Goal: Transaction & Acquisition: Subscribe to service/newsletter

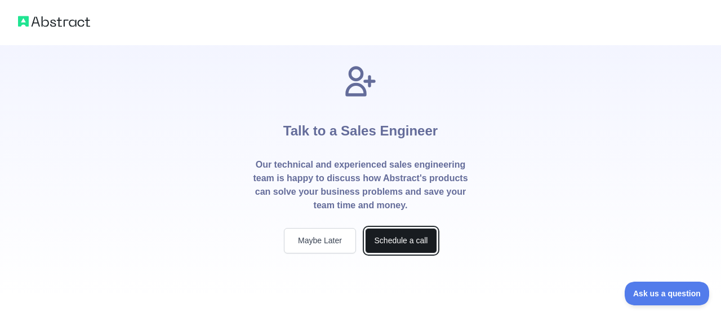
click at [410, 244] on button "Schedule a call" at bounding box center [401, 240] width 72 height 25
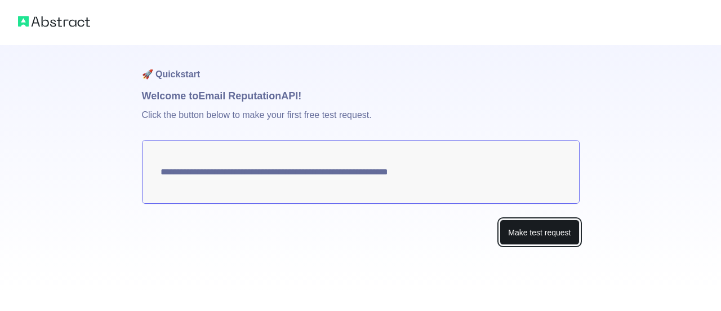
click at [525, 237] on button "Make test request" at bounding box center [539, 231] width 79 height 25
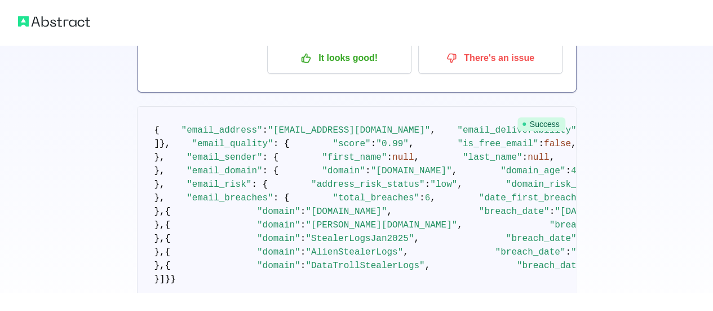
scroll to position [15, 0]
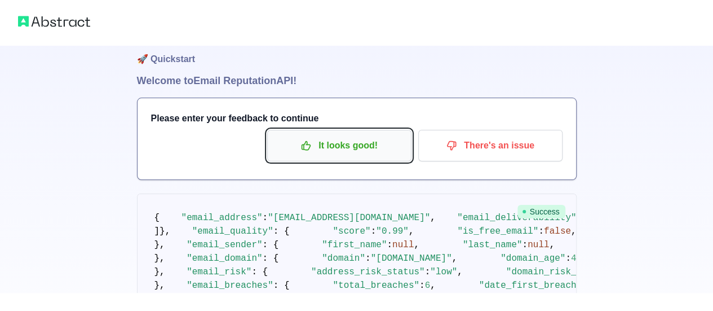
click at [326, 145] on p "It looks good!" at bounding box center [339, 145] width 127 height 19
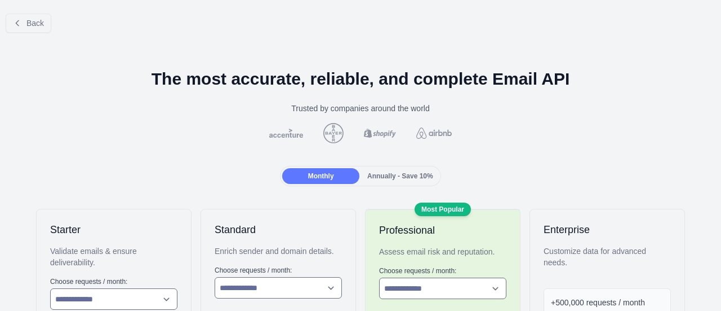
click at [385, 175] on span "Annually - Save 10%" at bounding box center [400, 176] width 66 height 8
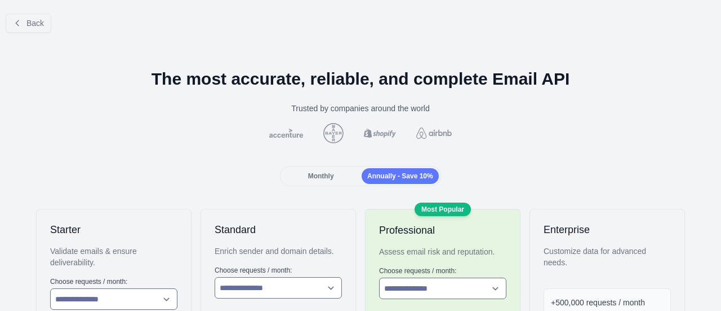
click at [367, 174] on span "Annually - Save 10%" at bounding box center [400, 176] width 66 height 8
click at [362, 174] on div "Annually - Save 10%" at bounding box center [400, 176] width 77 height 16
click at [314, 176] on span "Monthly" at bounding box center [321, 176] width 26 height 8
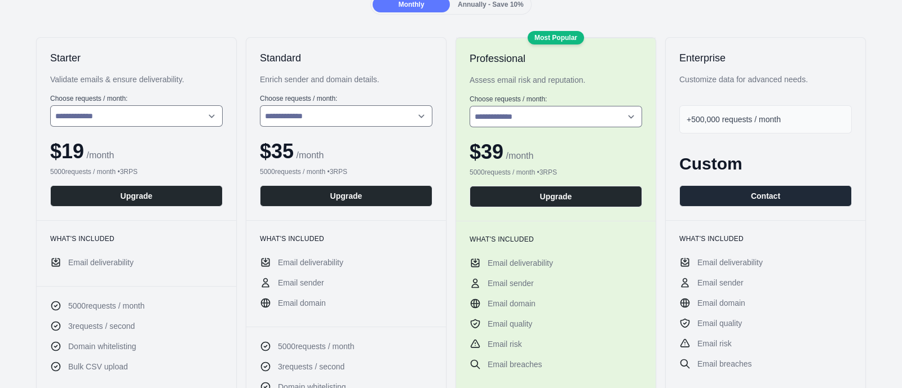
scroll to position [140, 0]
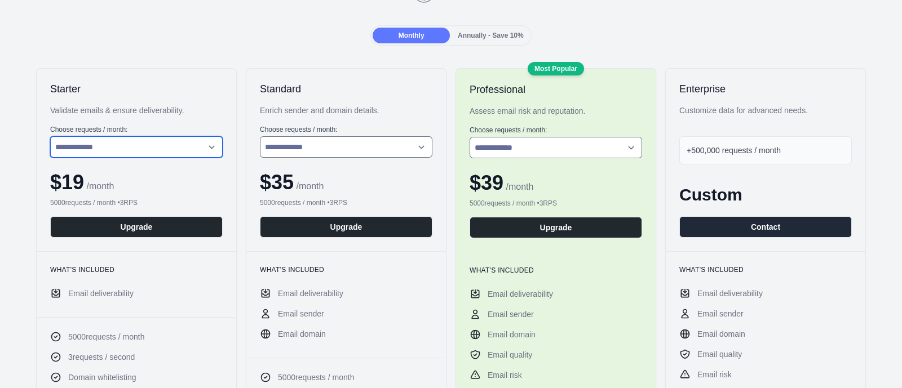
click at [199, 145] on select "**********" at bounding box center [136, 146] width 172 height 21
click at [50, 136] on select "**********" at bounding box center [136, 146] width 172 height 21
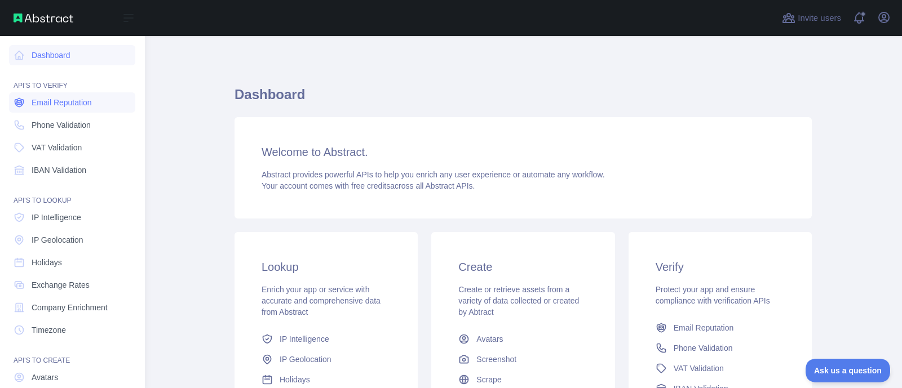
click at [73, 99] on span "Email Reputation" at bounding box center [62, 102] width 60 height 11
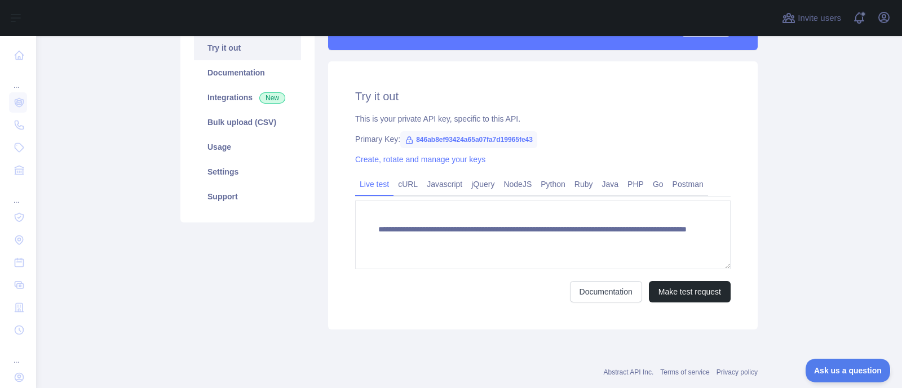
scroll to position [140, 0]
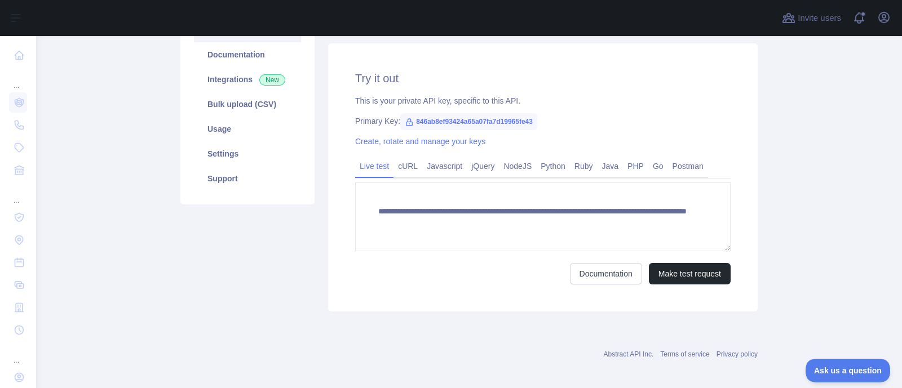
click at [435, 121] on span "846ab8ef93424a65a07fa7d19965fe43" at bounding box center [468, 121] width 137 height 17
click at [400, 170] on link "cURL" at bounding box center [407, 166] width 29 height 18
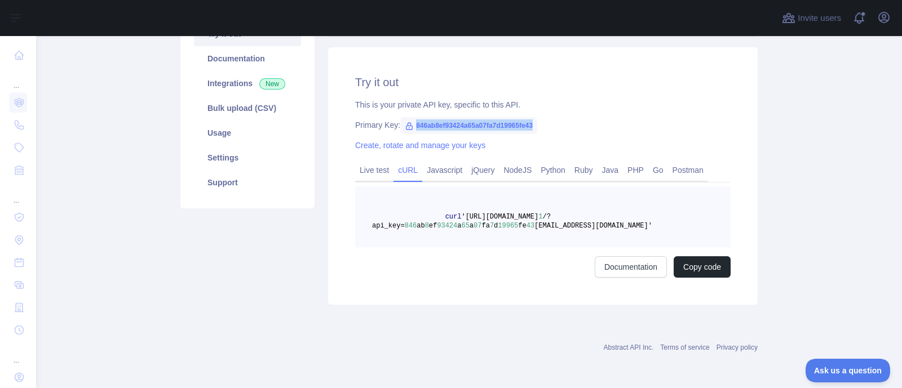
scroll to position [136, 0]
click at [699, 271] on button "Copy code" at bounding box center [702, 267] width 57 height 21
click at [230, 135] on link "Usage" at bounding box center [247, 133] width 107 height 25
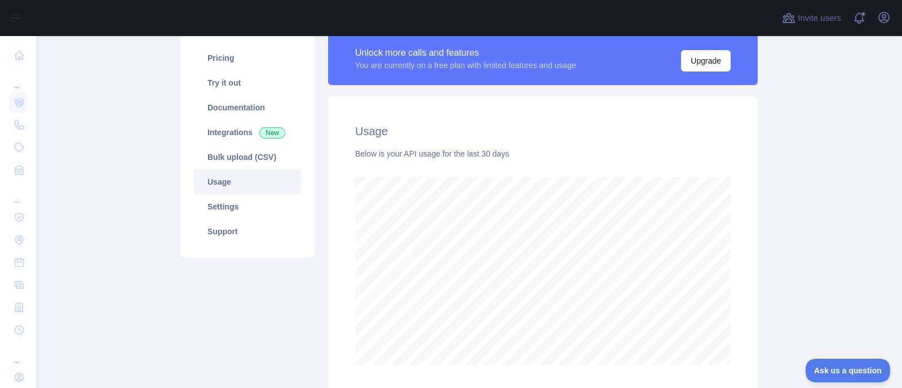
scroll to position [65, 0]
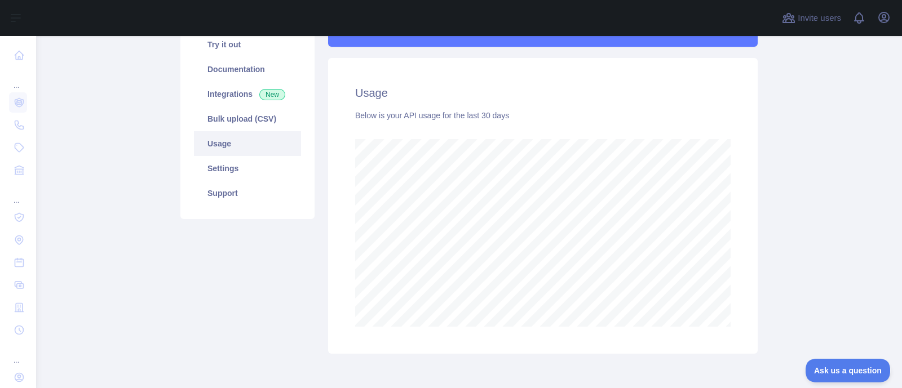
scroll to position [104, 0]
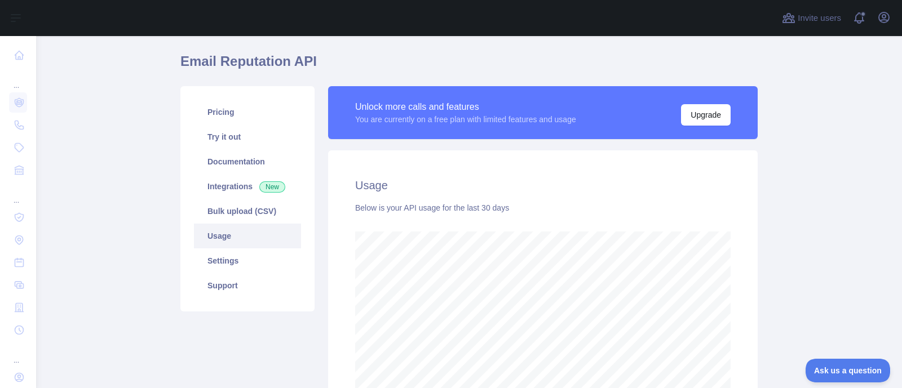
scroll to position [104, 0]
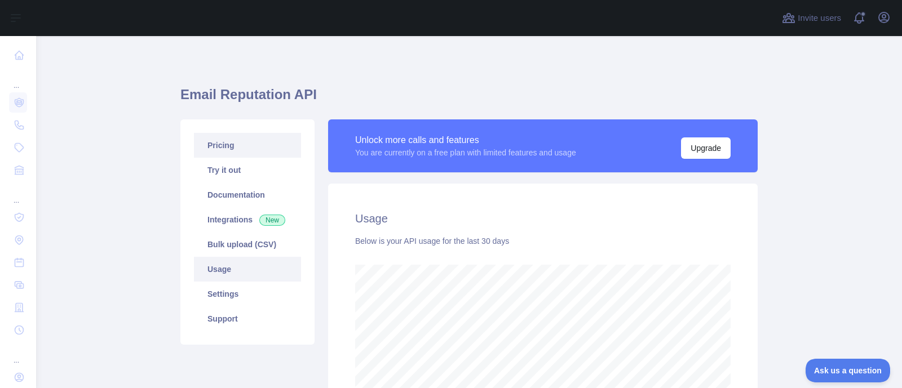
click at [220, 148] on link "Pricing" at bounding box center [247, 145] width 107 height 25
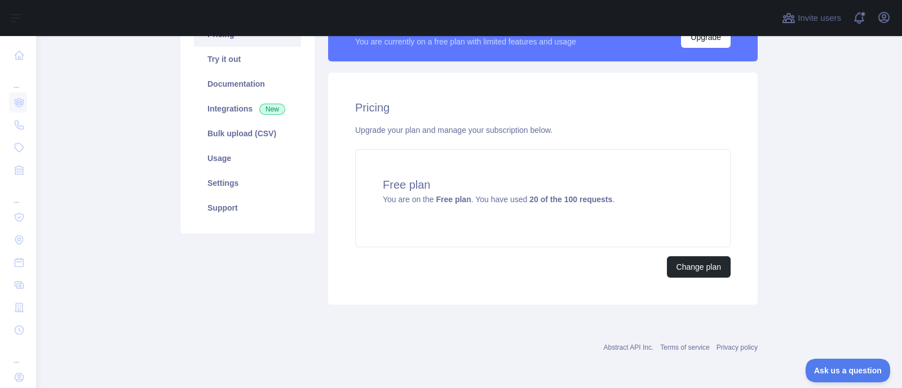
scroll to position [110, 0]
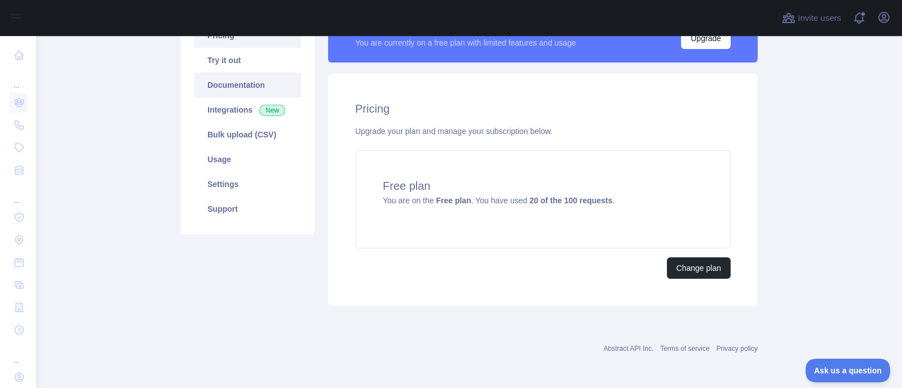
click at [250, 86] on link "Documentation" at bounding box center [247, 85] width 107 height 25
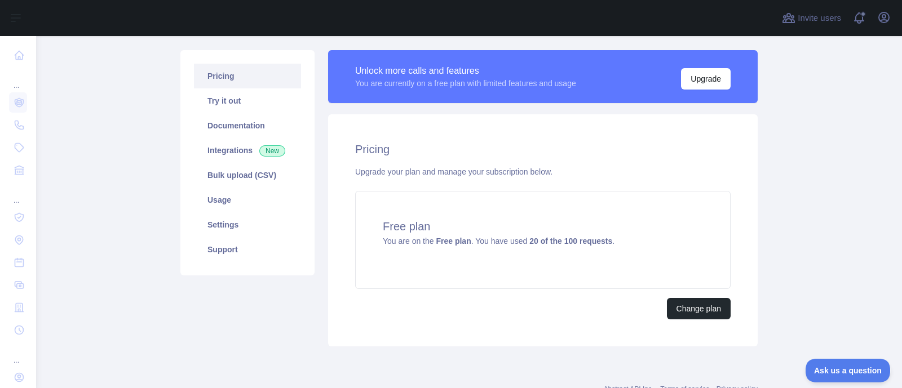
scroll to position [39, 0]
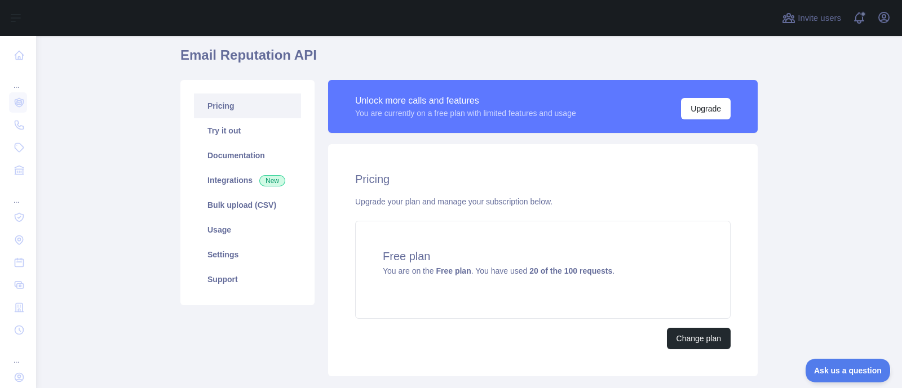
click at [209, 100] on link "Pricing" at bounding box center [247, 106] width 107 height 25
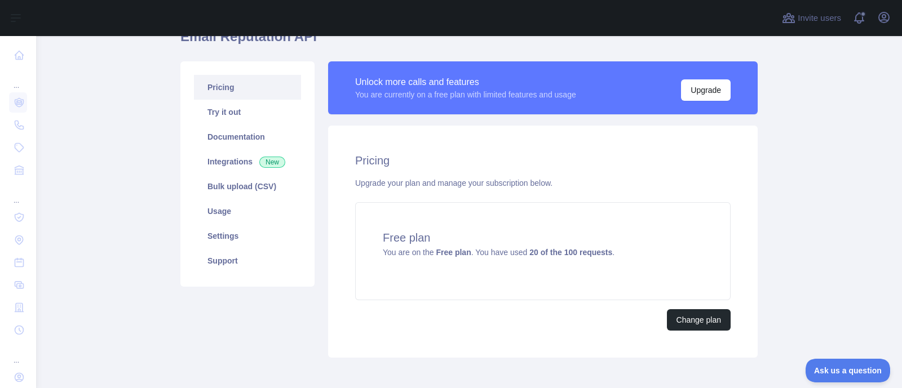
scroll to position [110, 0]
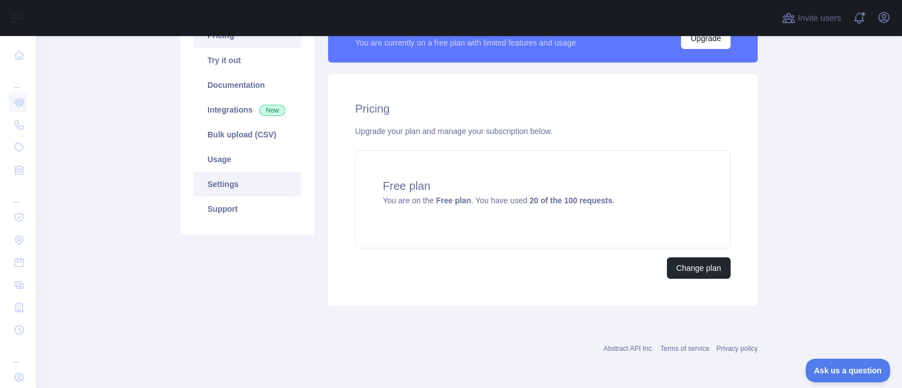
click at [232, 187] on link "Settings" at bounding box center [247, 184] width 107 height 25
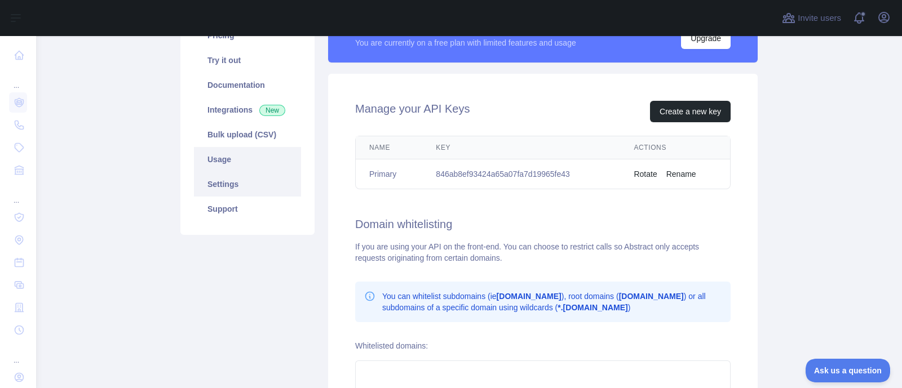
click at [231, 156] on link "Usage" at bounding box center [247, 159] width 107 height 25
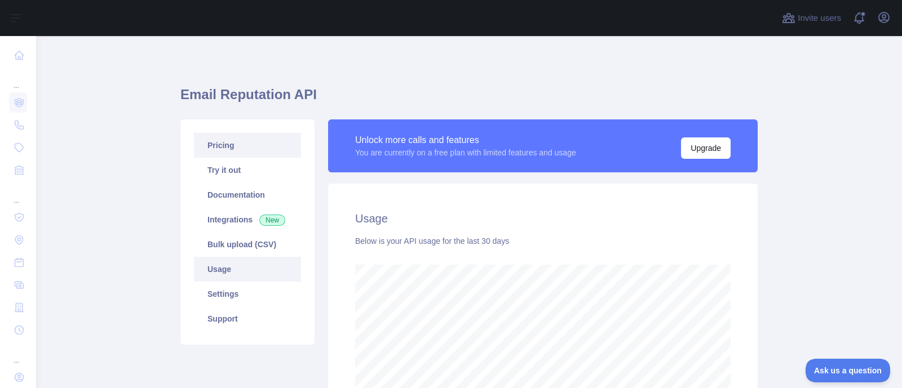
click at [223, 150] on link "Pricing" at bounding box center [247, 145] width 107 height 25
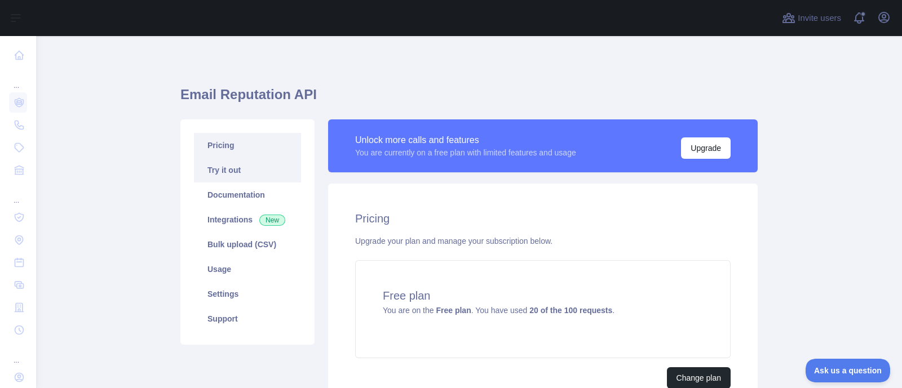
click at [231, 171] on link "Try it out" at bounding box center [247, 170] width 107 height 25
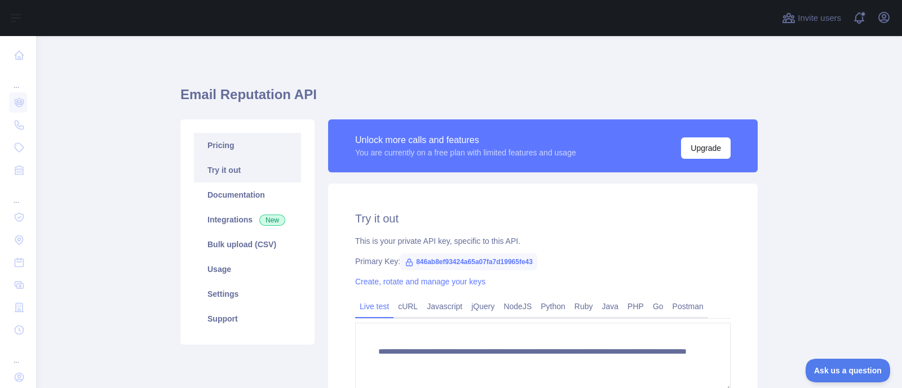
click at [223, 143] on link "Pricing" at bounding box center [247, 145] width 107 height 25
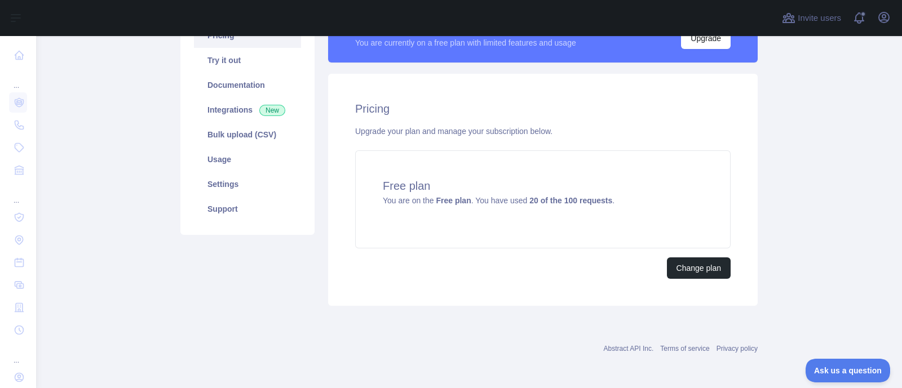
scroll to position [39, 0]
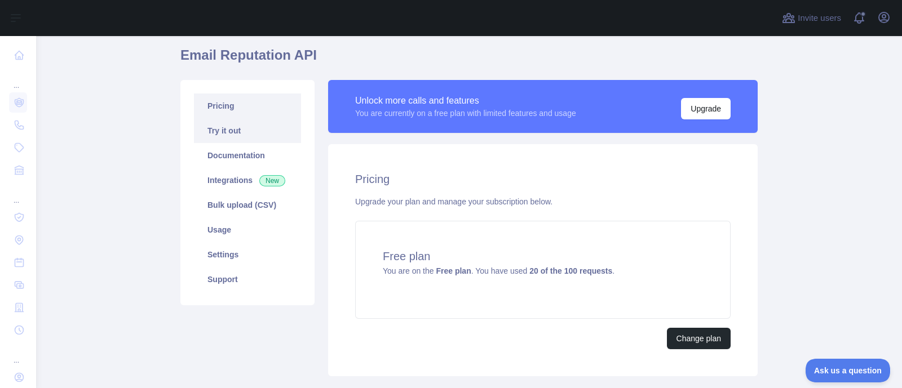
click at [228, 130] on link "Try it out" at bounding box center [247, 130] width 107 height 25
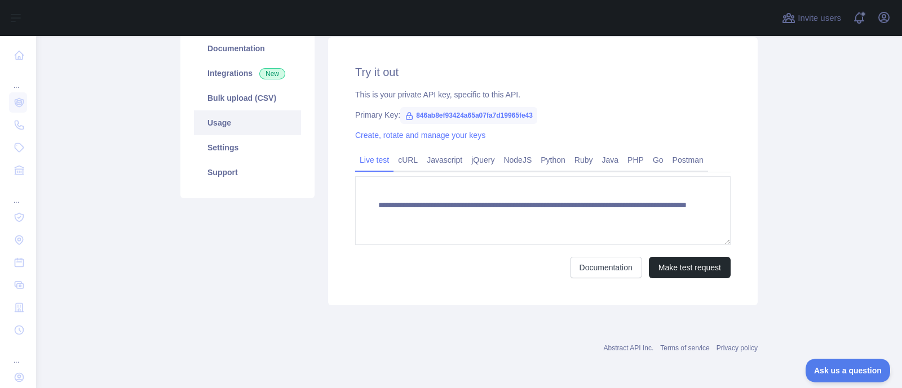
scroll to position [76, 0]
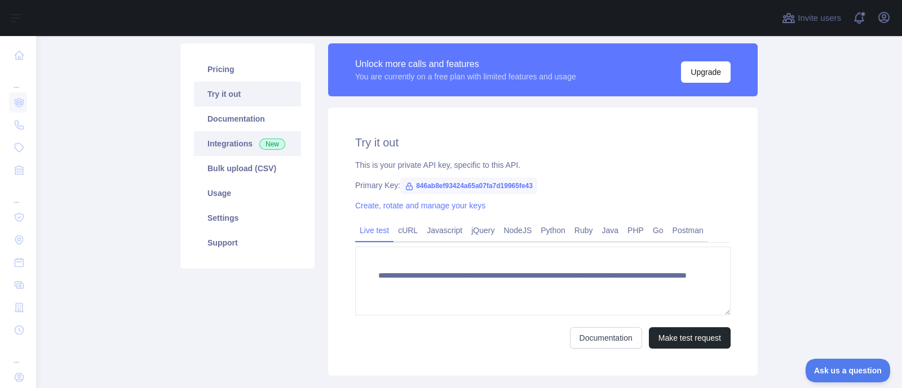
click at [237, 141] on link "Integrations New" at bounding box center [247, 143] width 107 height 25
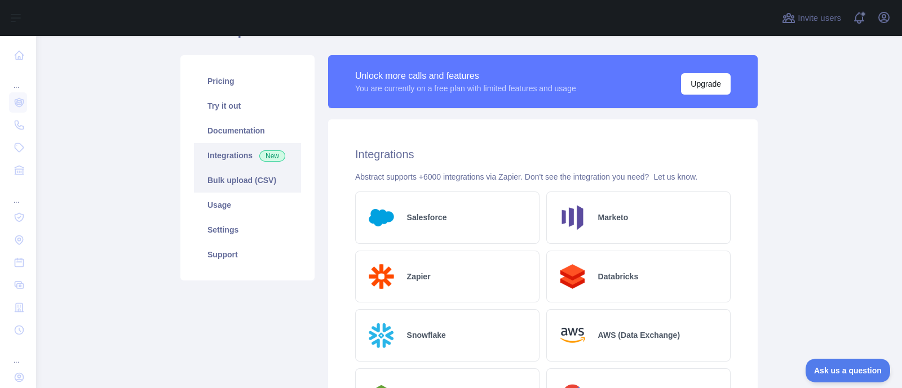
scroll to position [42, 0]
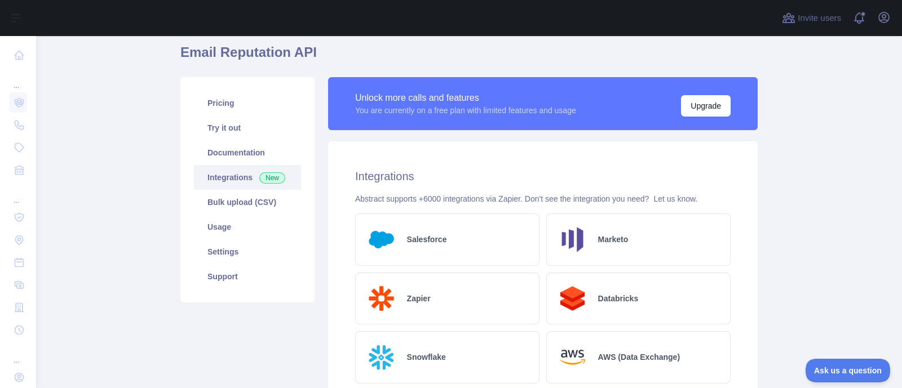
click at [233, 166] on link "Integrations New" at bounding box center [247, 177] width 107 height 25
click at [232, 148] on link "Documentation" at bounding box center [247, 152] width 107 height 25
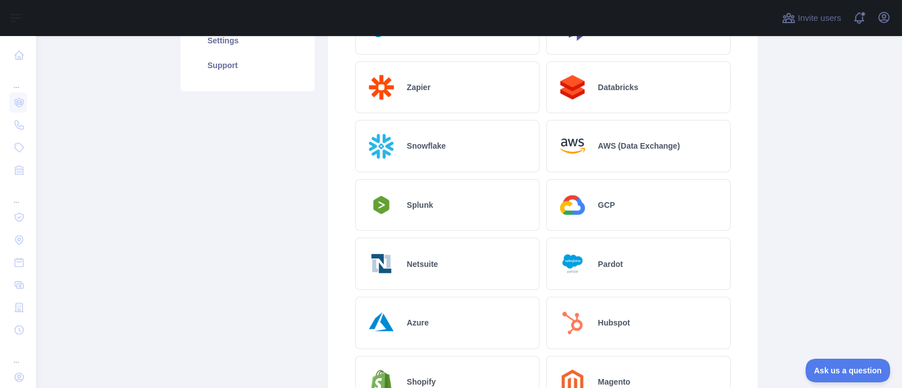
scroll to position [0, 0]
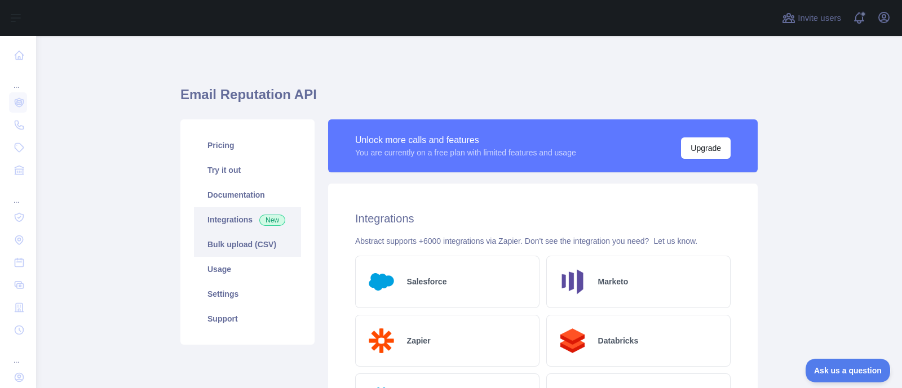
click at [238, 240] on link "Bulk upload (CSV)" at bounding box center [247, 244] width 107 height 25
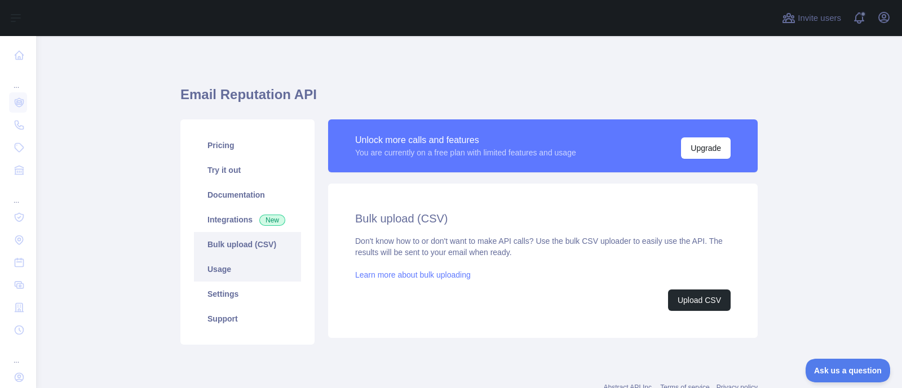
click at [208, 276] on link "Usage" at bounding box center [247, 269] width 107 height 25
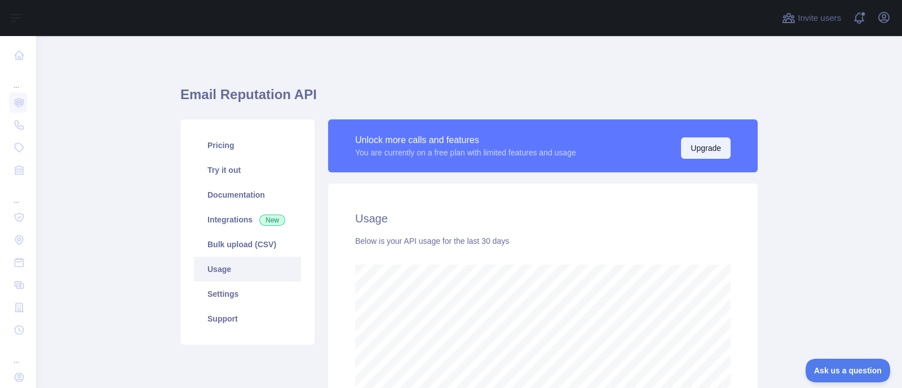
click at [685, 148] on button "Upgrade" at bounding box center [706, 148] width 50 height 21
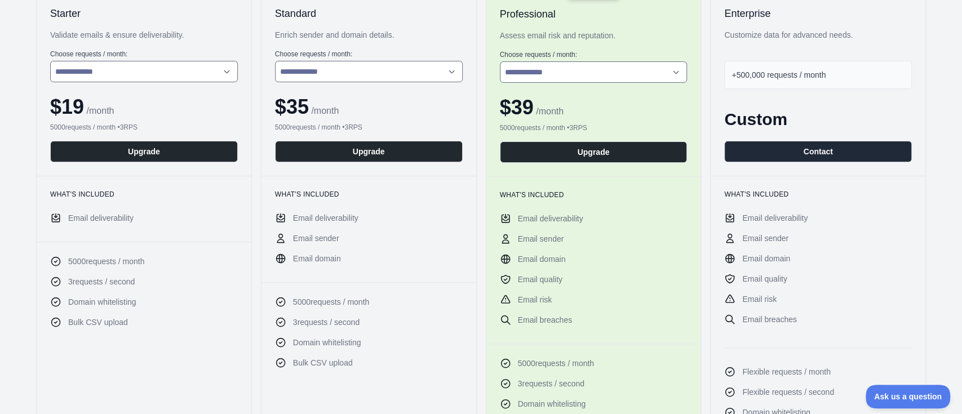
scroll to position [140, 0]
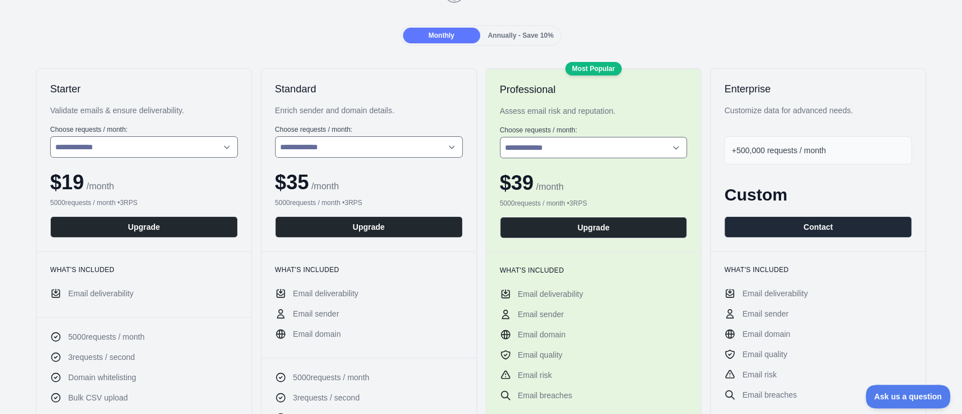
click at [500, 34] on span "Annually - Save 10%" at bounding box center [521, 36] width 66 height 8
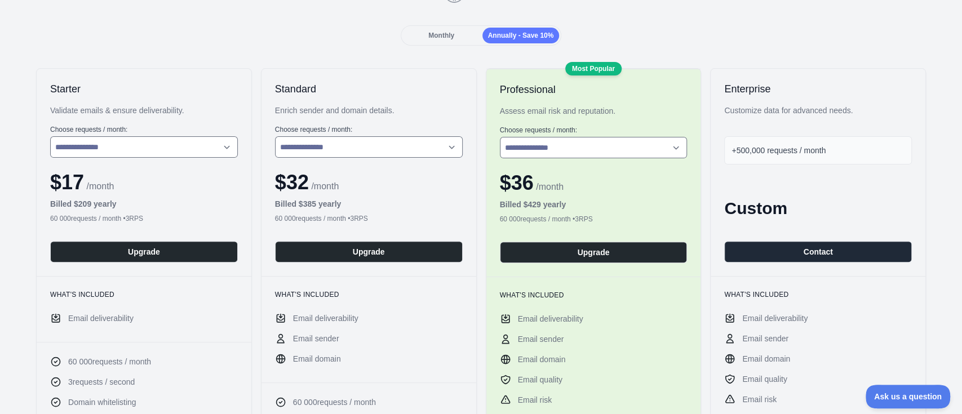
click at [446, 39] on div "Monthly" at bounding box center [441, 36] width 77 height 16
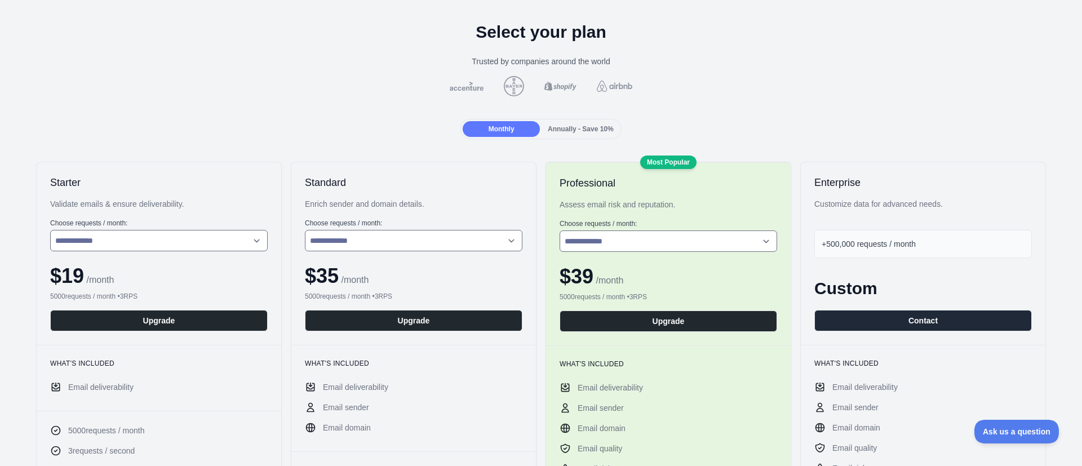
scroll to position [0, 0]
